Goal: Task Accomplishment & Management: Manage account settings

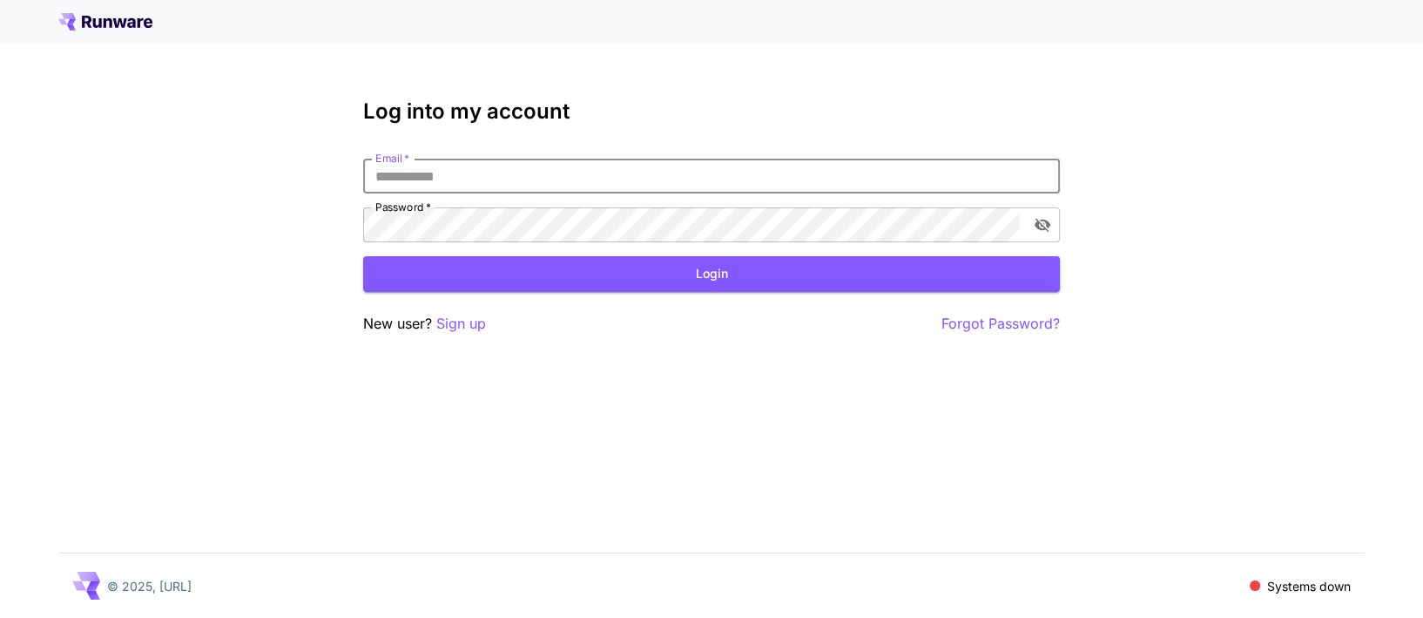
click at [426, 173] on input "Email   *" at bounding box center [711, 176] width 697 height 35
type input "**********"
click at [1049, 234] on button "toggle password visibility" at bounding box center [1042, 224] width 31 height 31
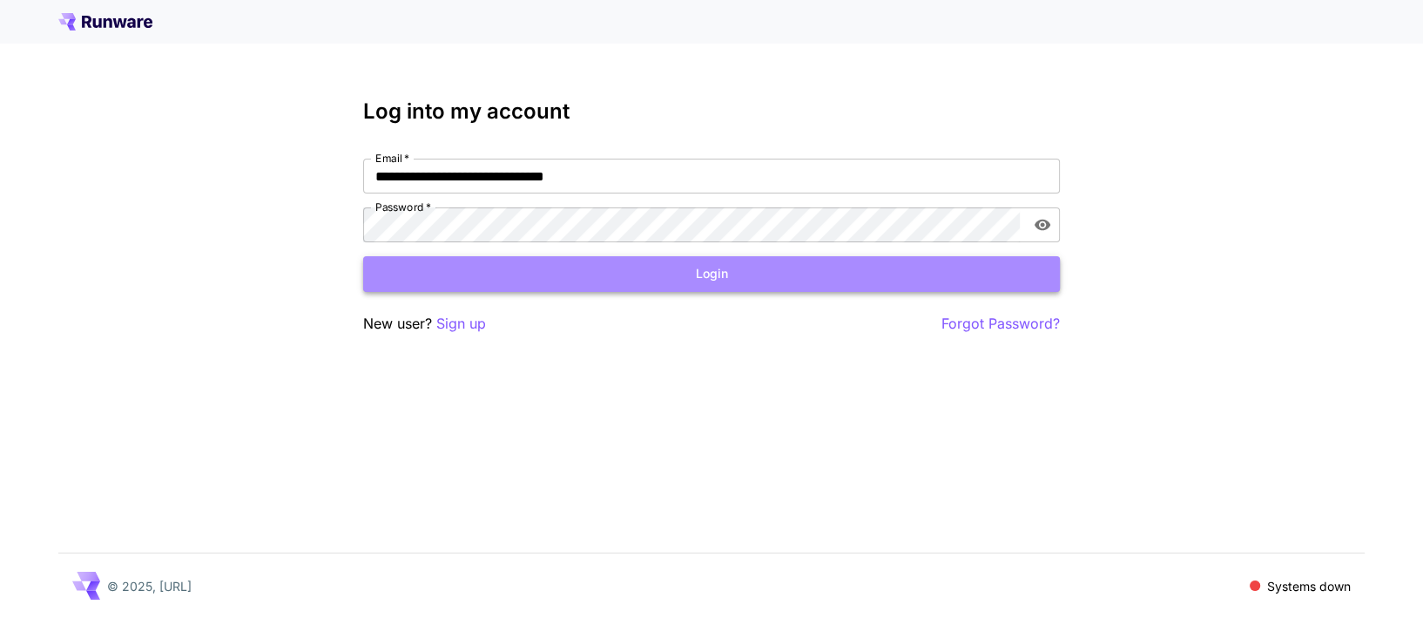
click at [788, 268] on button "Login" at bounding box center [711, 274] width 697 height 36
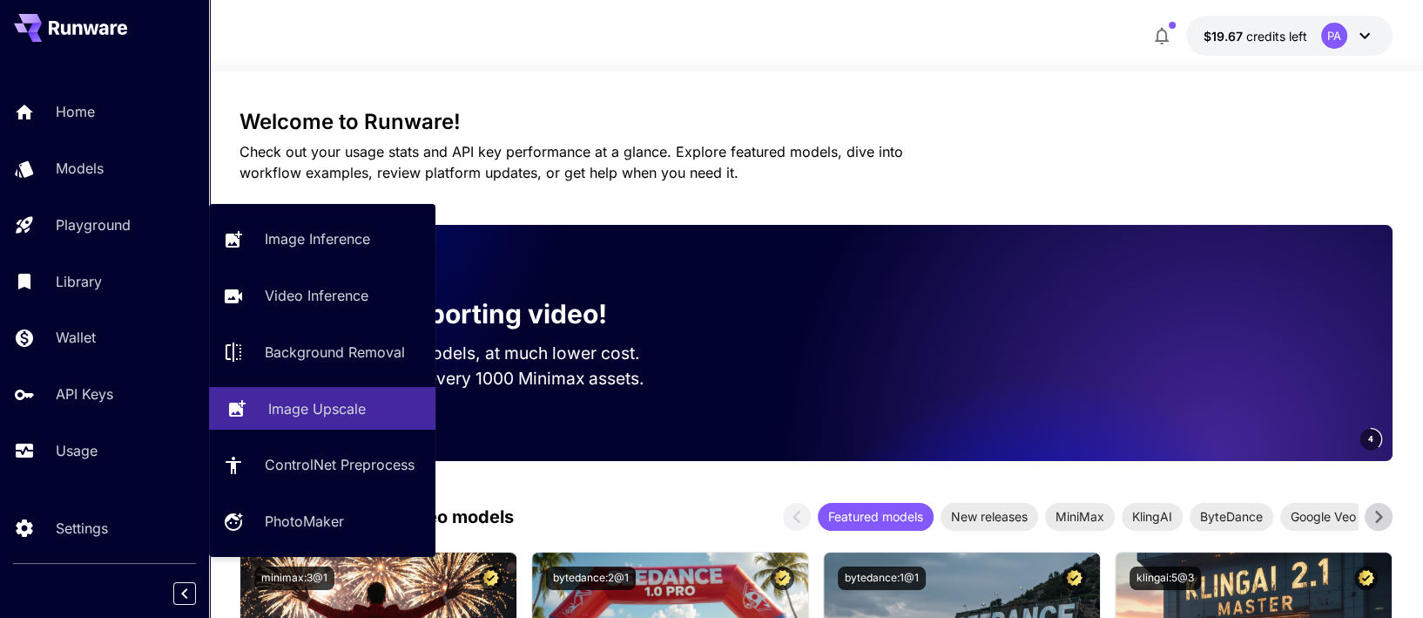
click at [299, 408] on p "Image Upscale" at bounding box center [317, 408] width 98 height 21
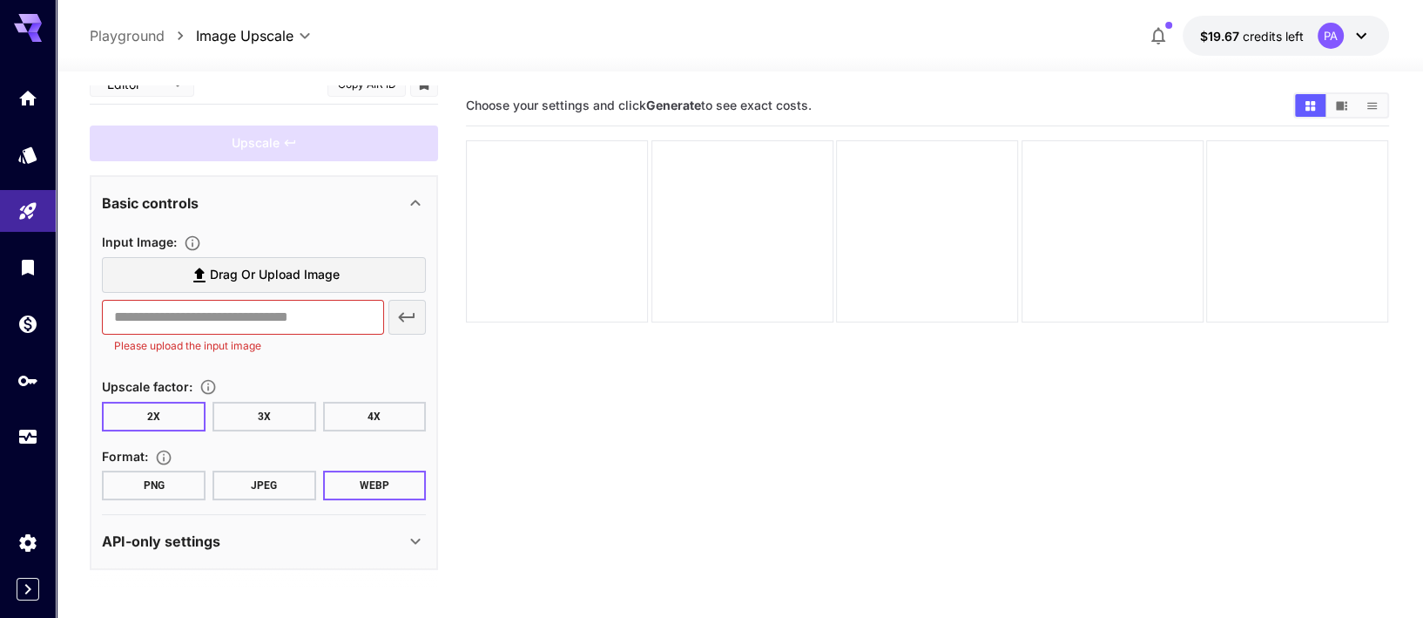
scroll to position [10, 0]
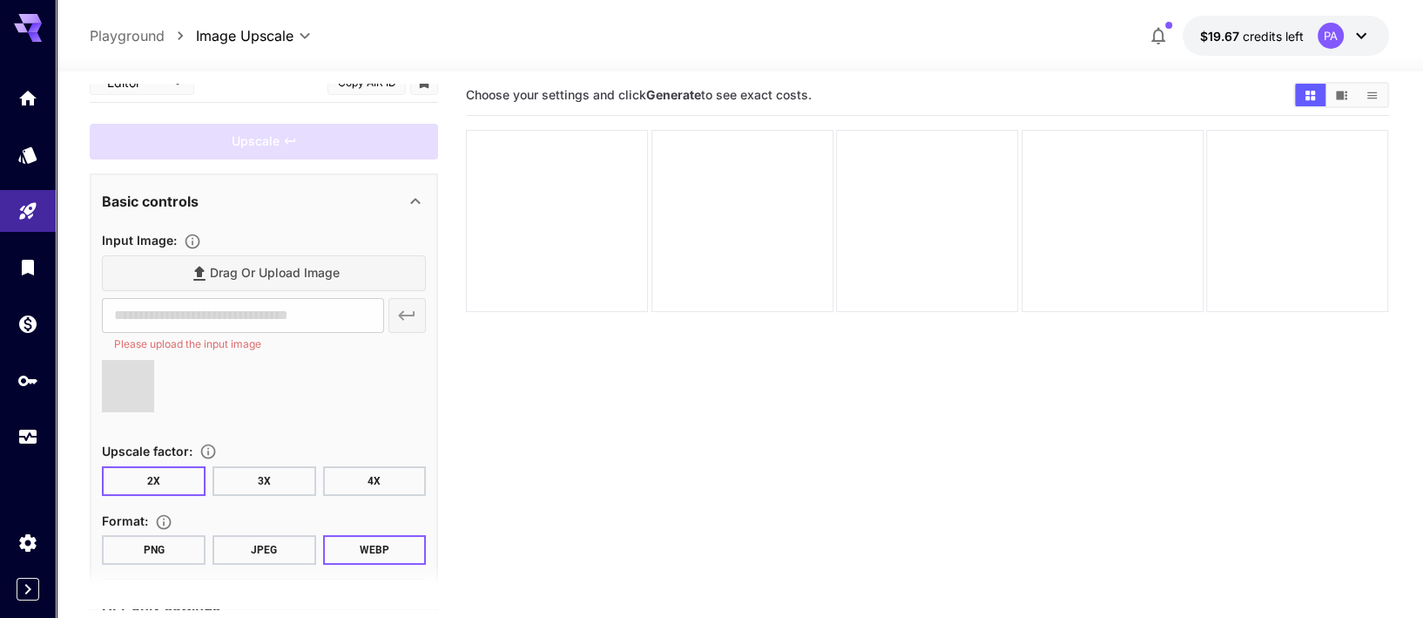
type input "**********"
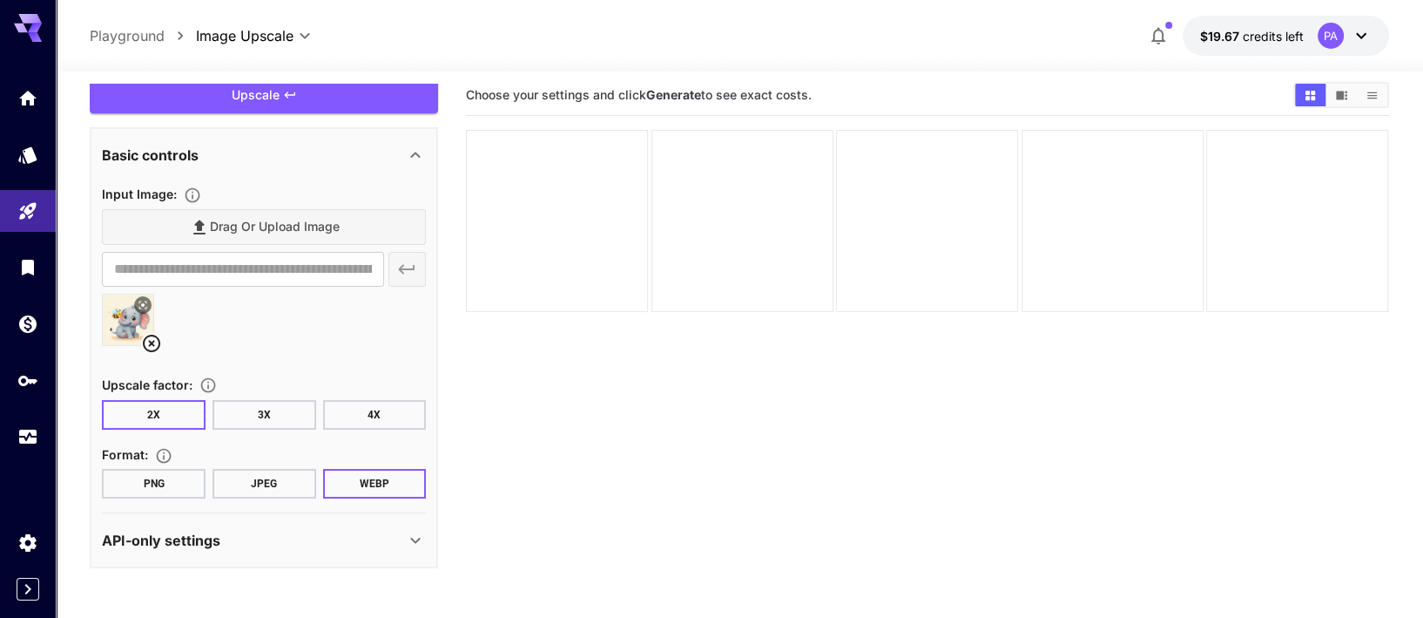
scroll to position [0, 0]
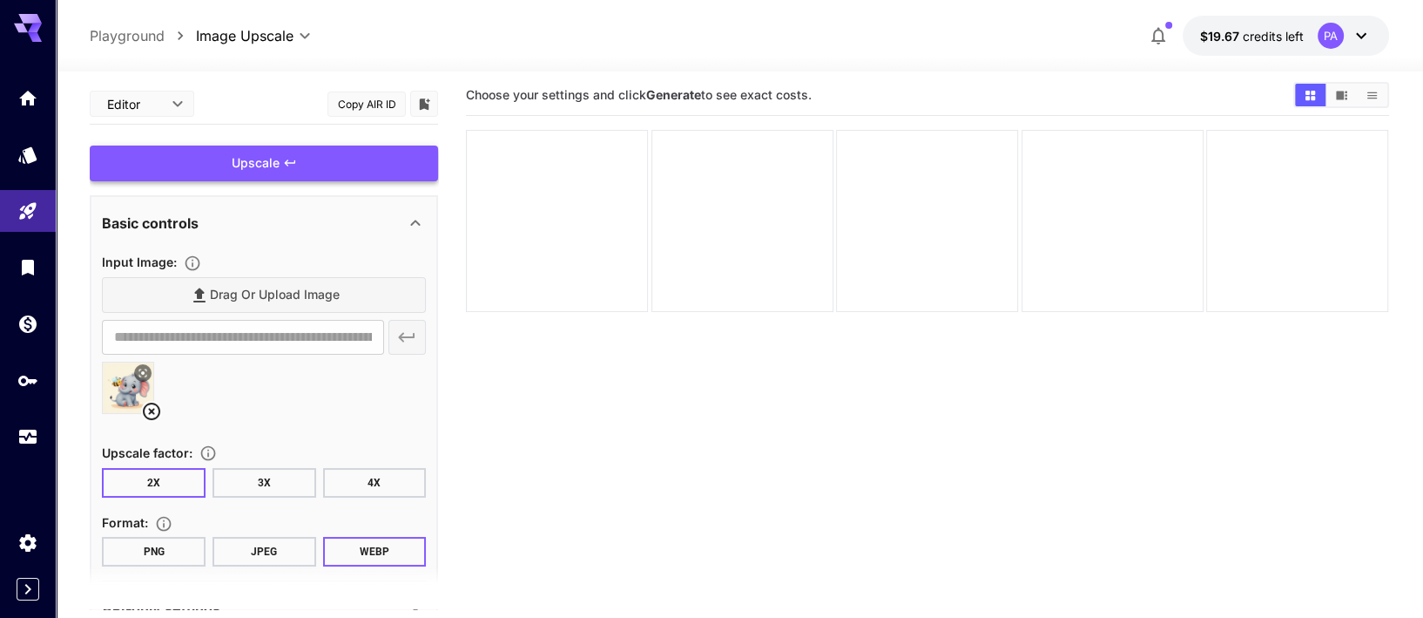
click at [261, 172] on div "Upscale" at bounding box center [264, 163] width 348 height 36
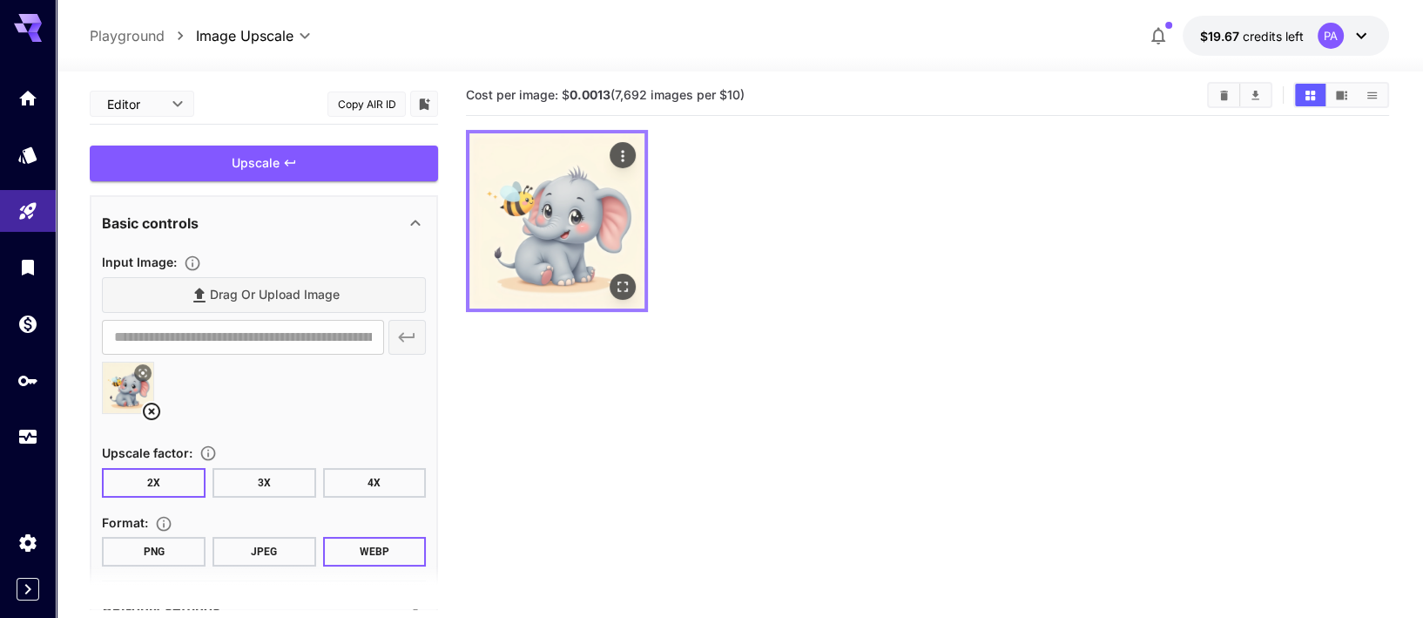
click at [567, 218] on img at bounding box center [556, 220] width 175 height 175
click at [626, 279] on icon "Open in fullscreen" at bounding box center [623, 286] width 17 height 17
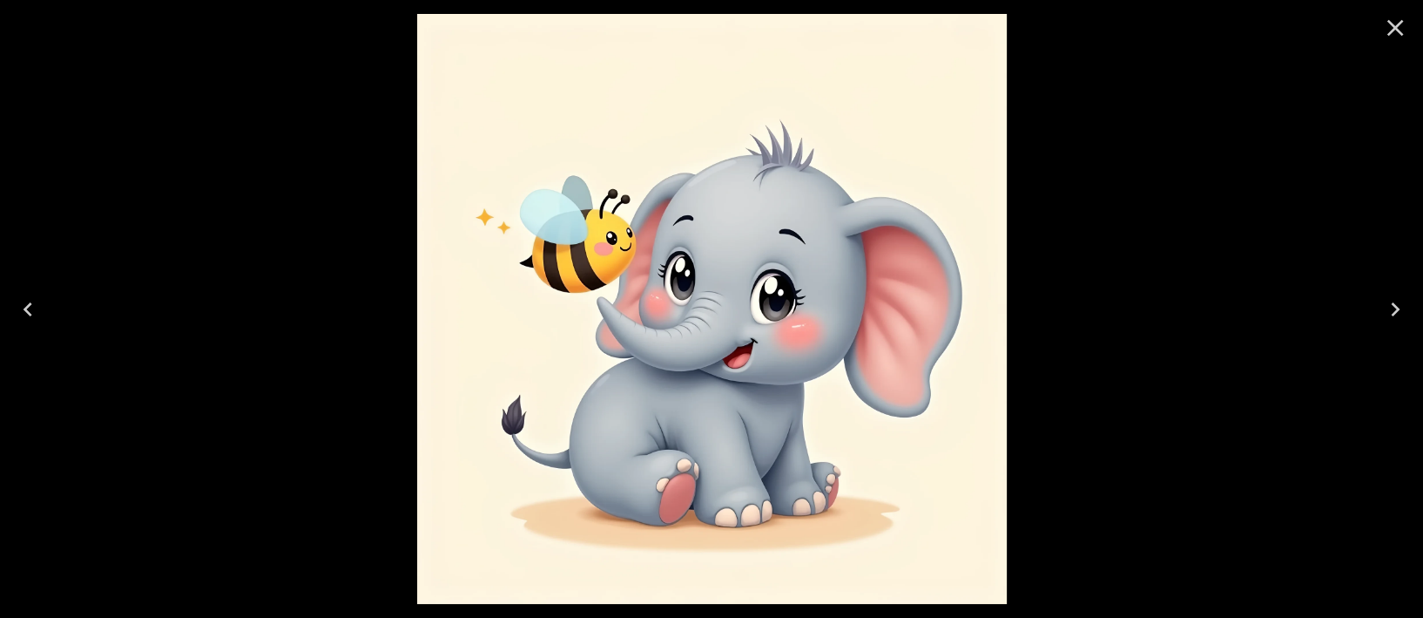
click at [710, 268] on img at bounding box center [712, 309] width 590 height 590
click at [1384, 28] on icon "Close" at bounding box center [1395, 28] width 28 height 28
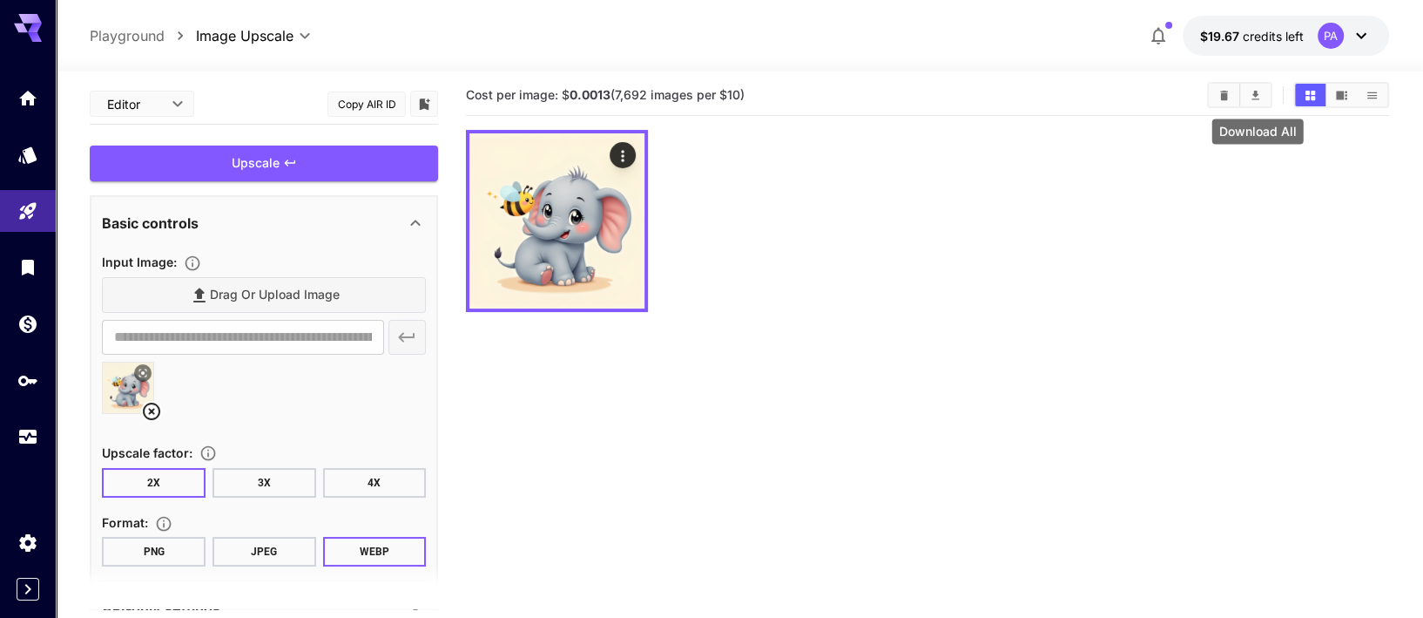
click at [1260, 94] on icon "Download All" at bounding box center [1255, 95] width 13 height 13
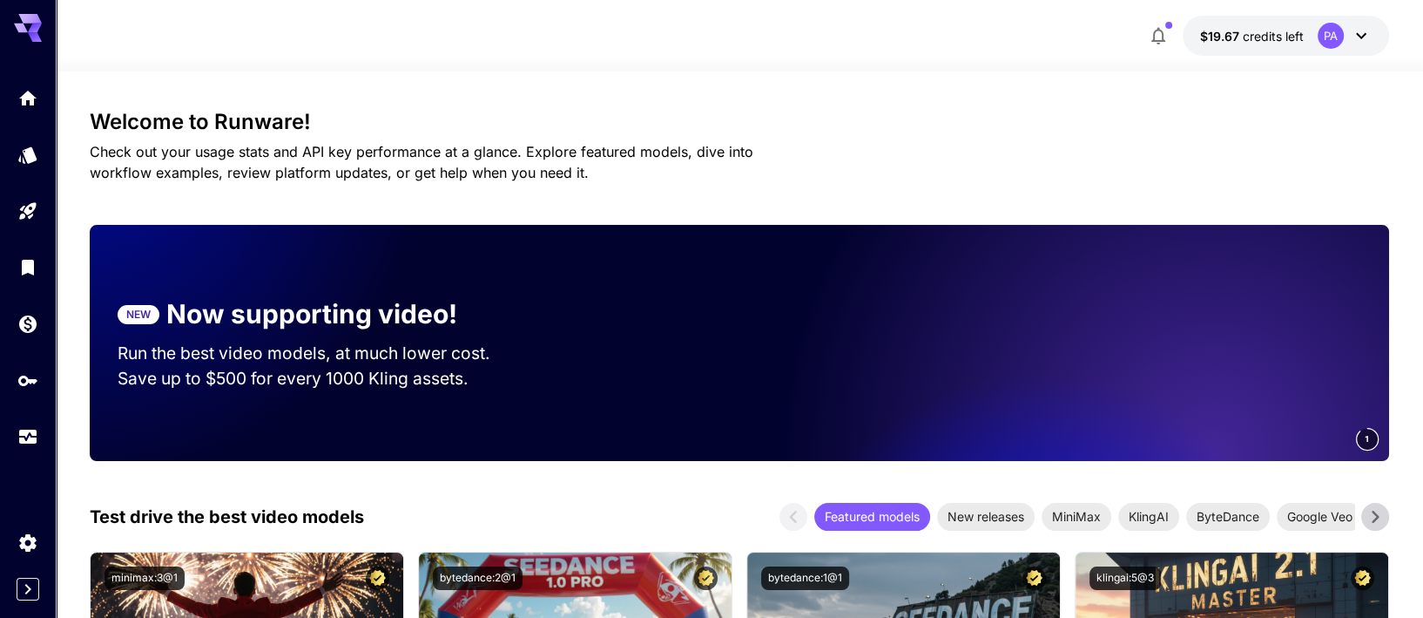
click at [1307, 41] on button "$19.67 credits left PA" at bounding box center [1286, 36] width 206 height 40
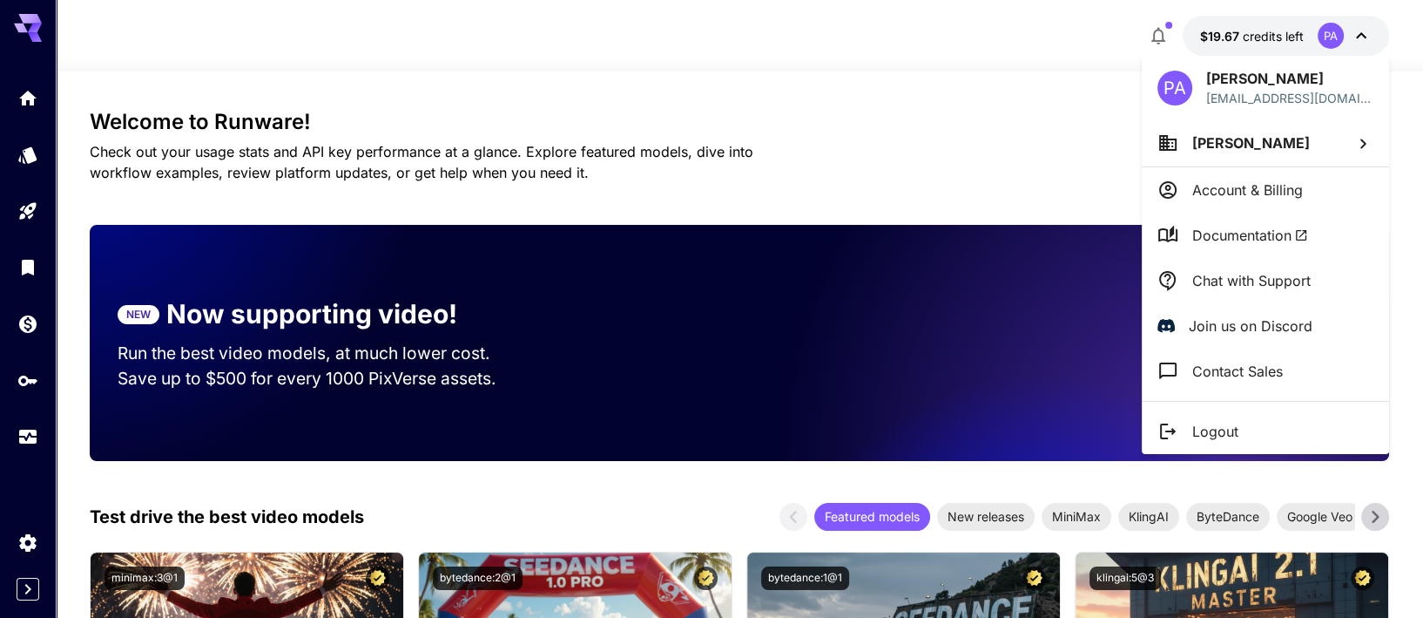
click at [31, 386] on div at bounding box center [711, 309] width 1423 height 618
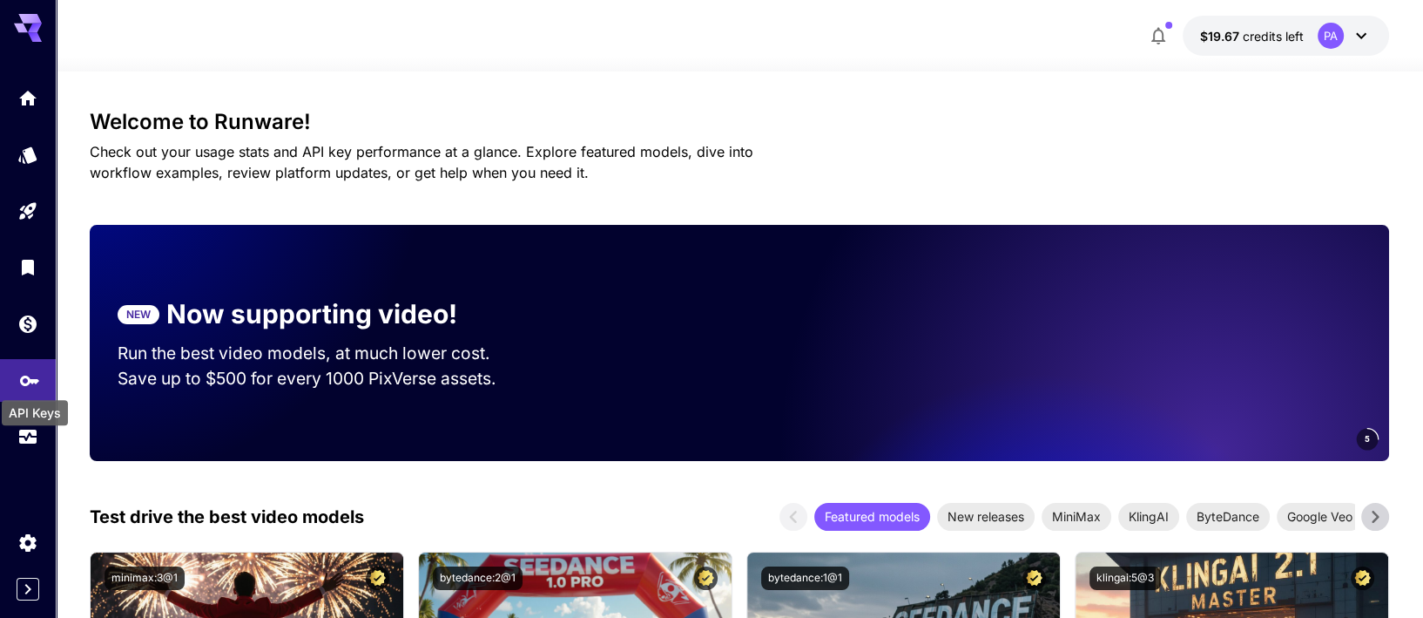
click at [30, 382] on icon "API Keys" at bounding box center [29, 374] width 21 height 21
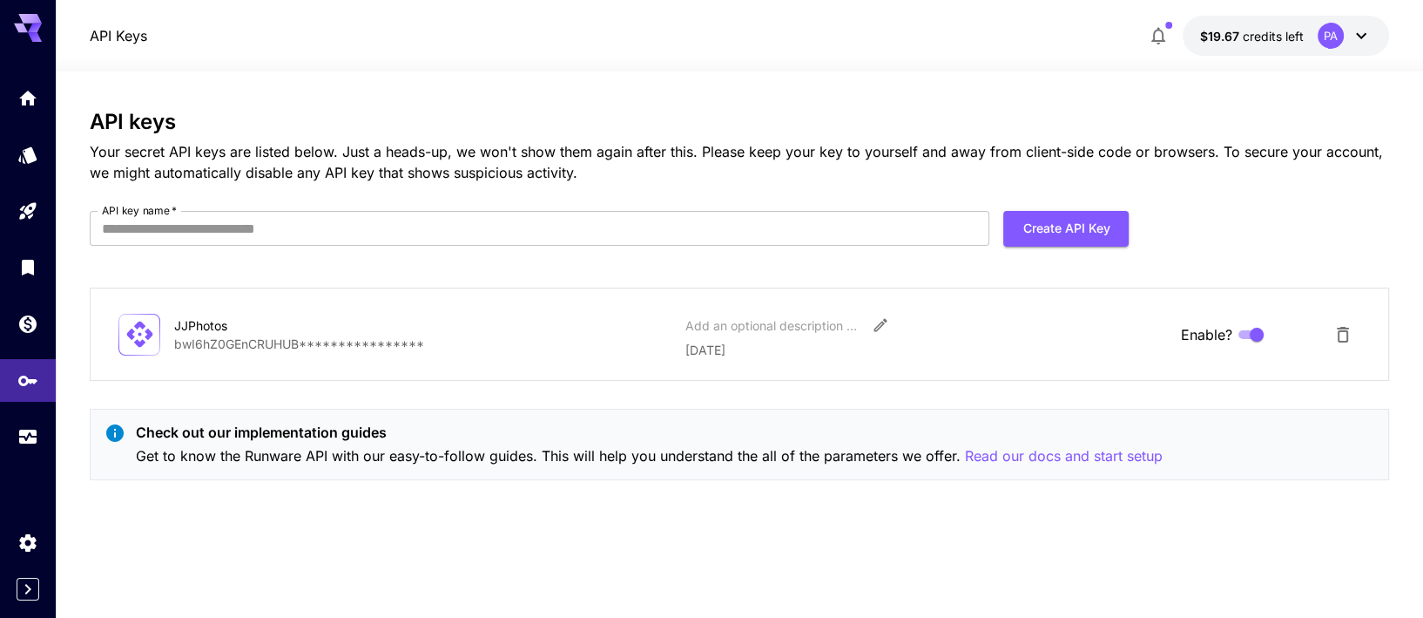
click at [274, 341] on p "**********" at bounding box center [422, 343] width 496 height 18
click at [880, 322] on icon "Edit" at bounding box center [880, 325] width 13 height 13
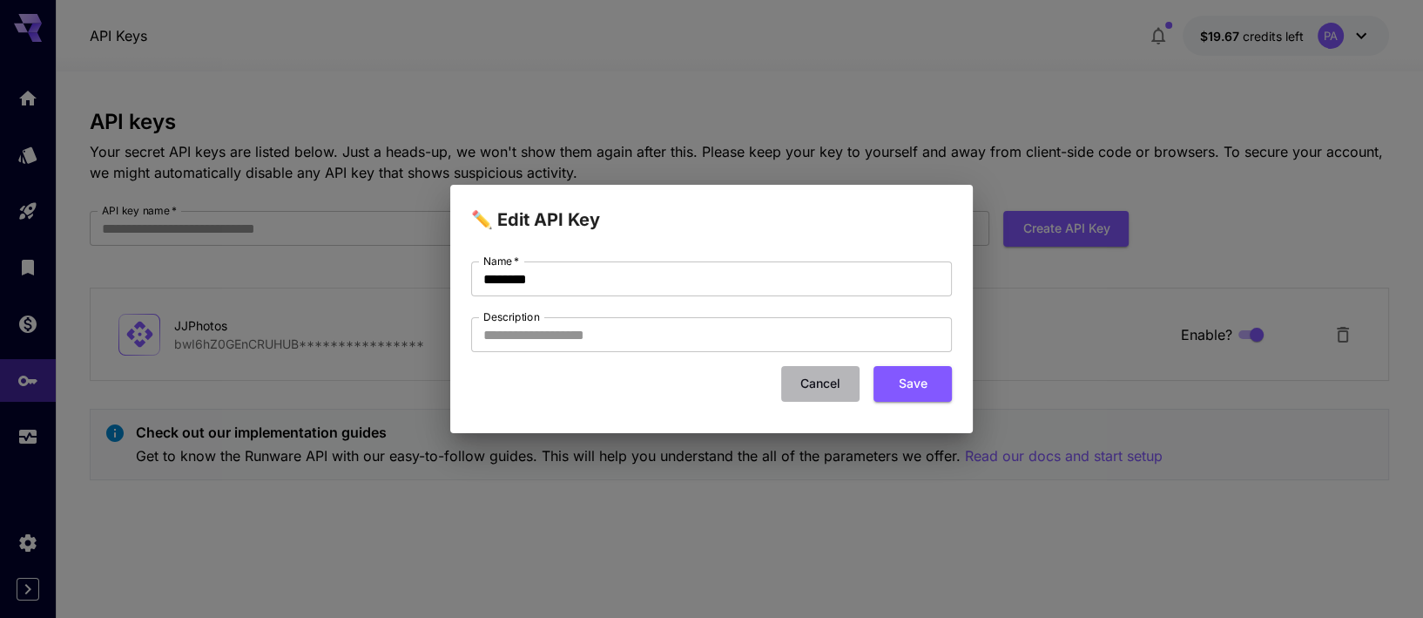
click at [811, 386] on button "Cancel" at bounding box center [820, 384] width 78 height 36
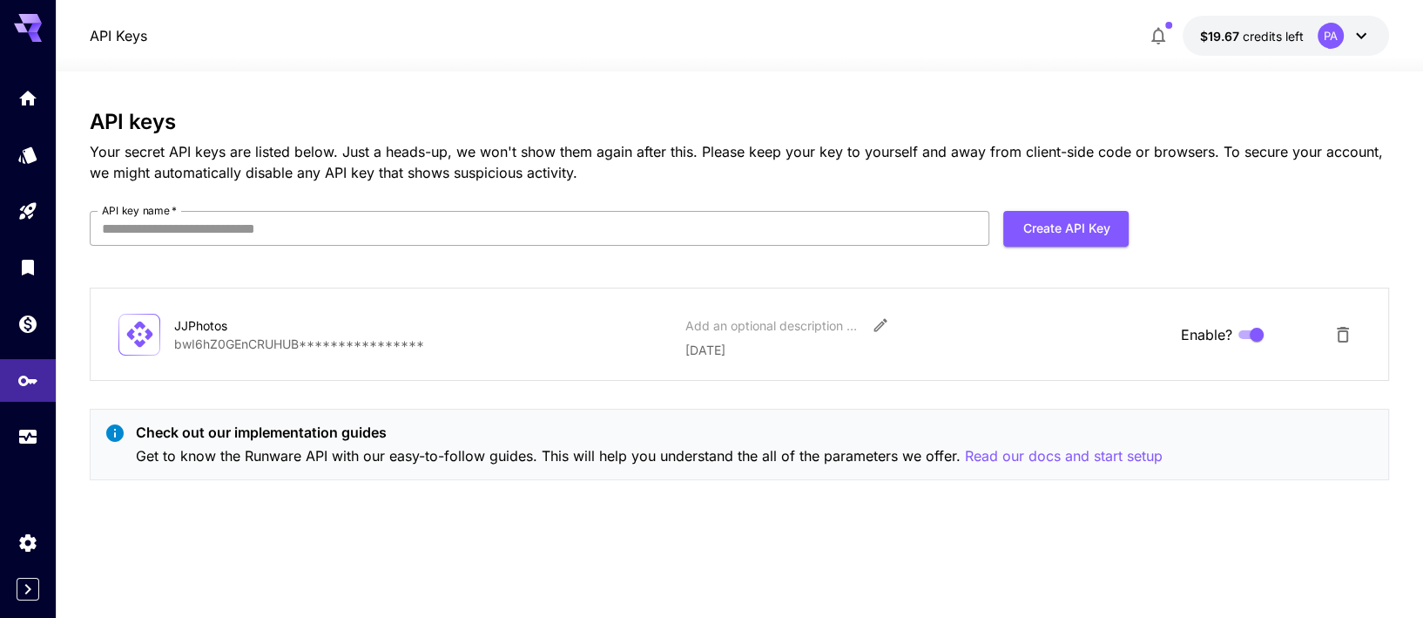
click at [257, 226] on input "API key name   *" at bounding box center [540, 228] width 900 height 35
click at [299, 129] on h3 "API keys" at bounding box center [740, 122] width 1300 height 24
click at [633, 224] on input "API key name   *" at bounding box center [540, 228] width 900 height 35
click at [497, 233] on input "API key name   *" at bounding box center [540, 228] width 900 height 35
type input "**********"
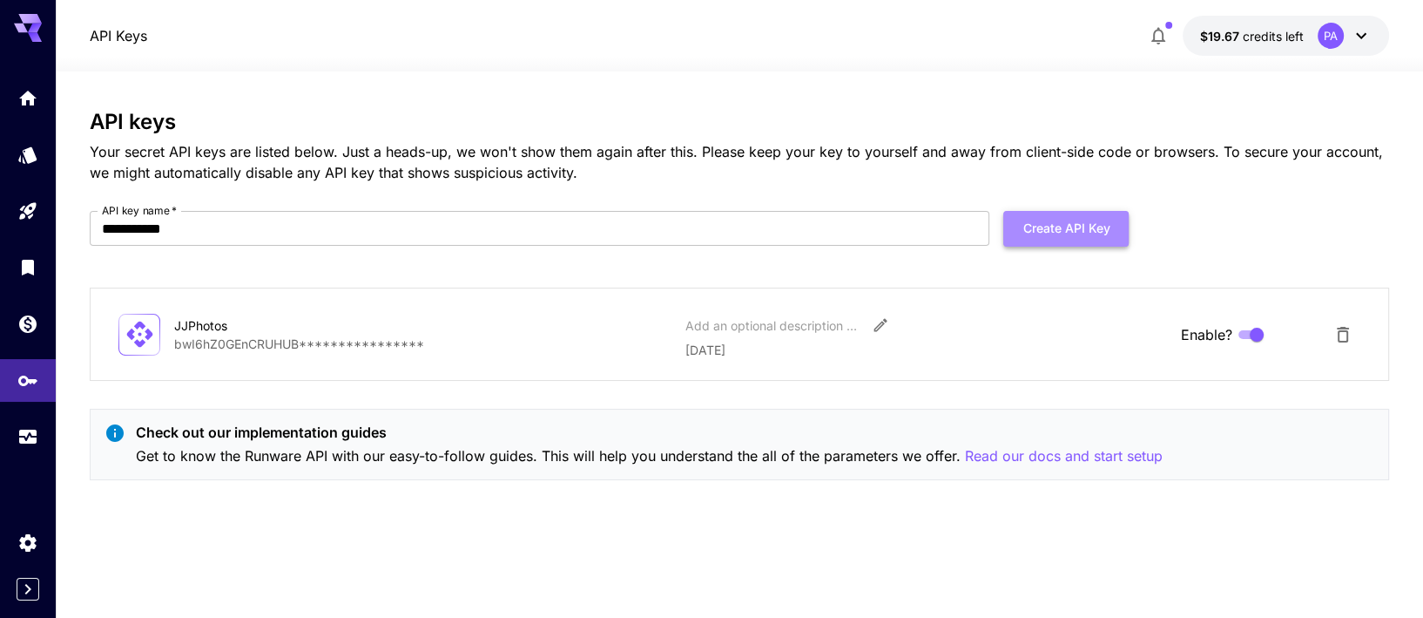
click at [1057, 226] on button "Create API Key" at bounding box center [1065, 229] width 125 height 36
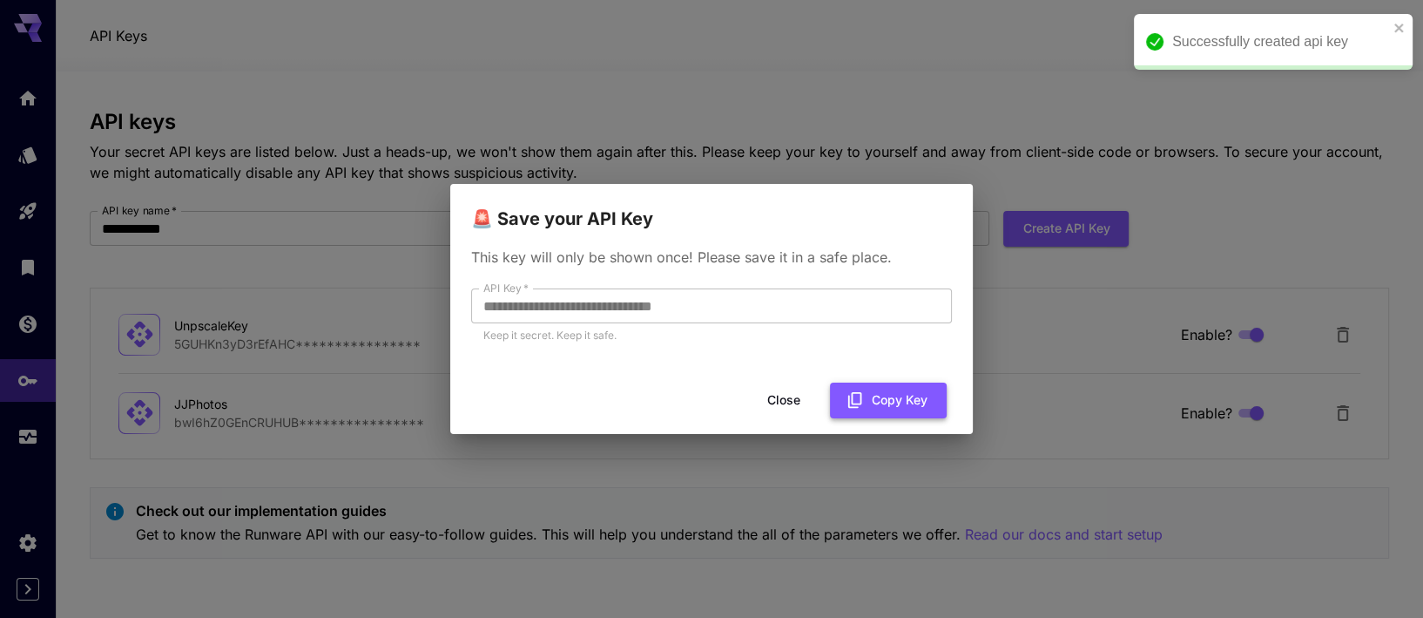
click at [877, 398] on button "Copy Key" at bounding box center [888, 400] width 117 height 36
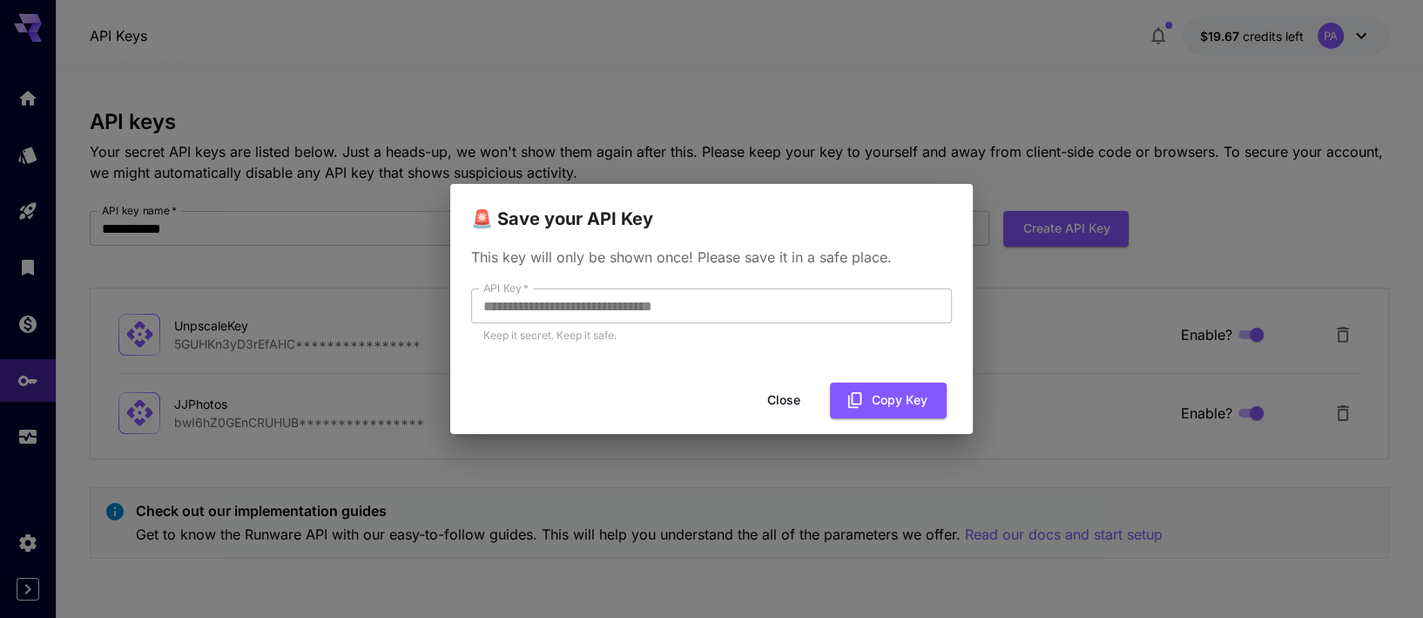
click at [812, 93] on div "**********" at bounding box center [711, 309] width 1423 height 618
